Goal: Information Seeking & Learning: Learn about a topic

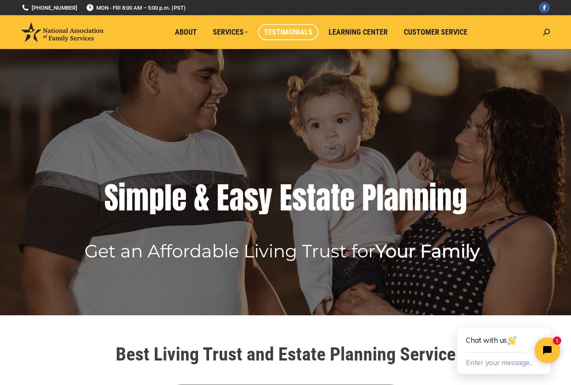
click at [301, 32] on span "Testimonials" at bounding box center [288, 31] width 49 height 9
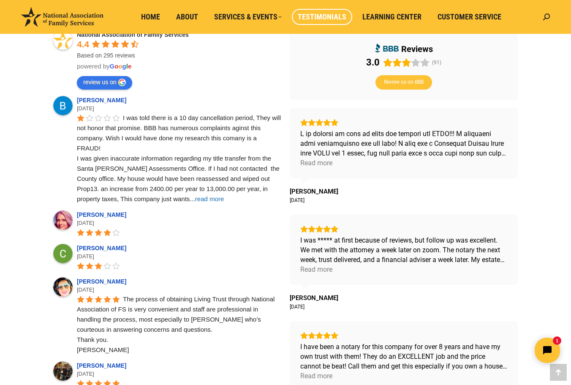
scroll to position [312, 0]
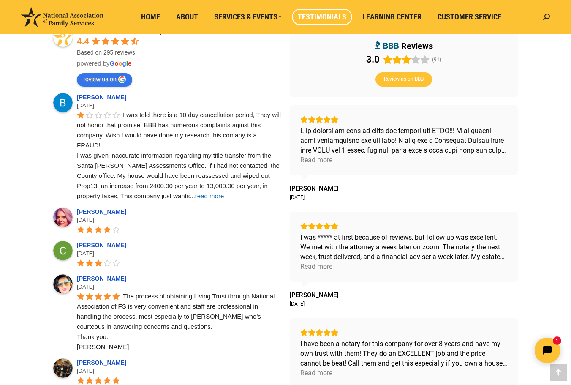
click at [313, 160] on div "Read more" at bounding box center [316, 160] width 32 height 10
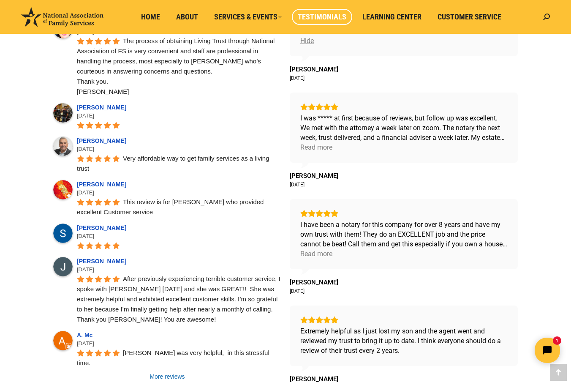
scroll to position [575, 0]
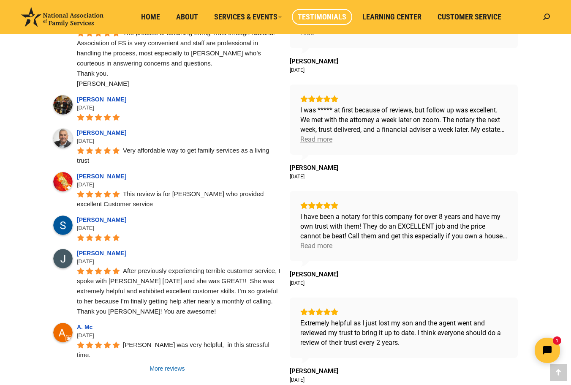
click at [317, 141] on div "Read more" at bounding box center [316, 139] width 32 height 10
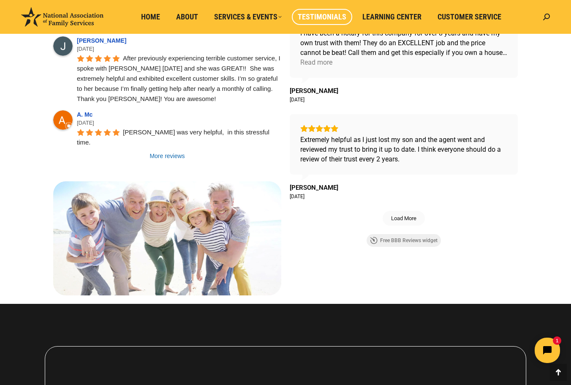
scroll to position [794, 0]
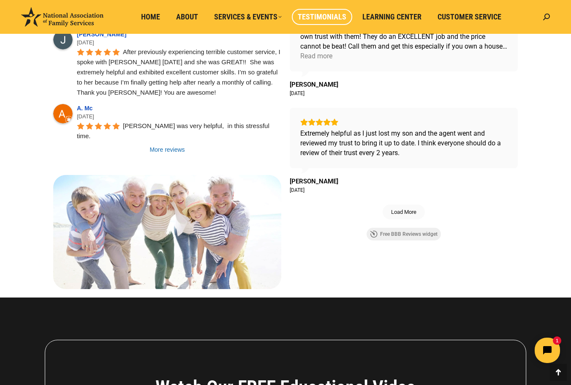
click at [416, 236] on link "Free BBB Reviews widget" at bounding box center [403, 234] width 74 height 13
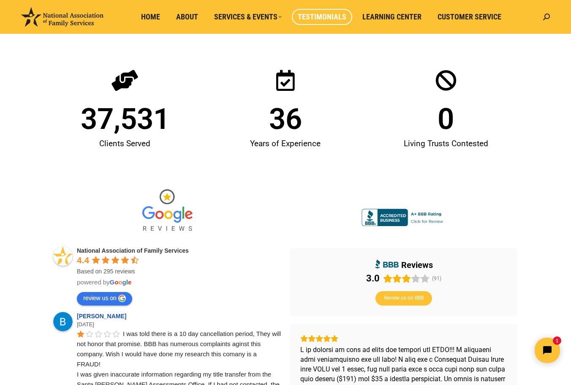
scroll to position [0, 0]
